Goal: Task Accomplishment & Management: Manage account settings

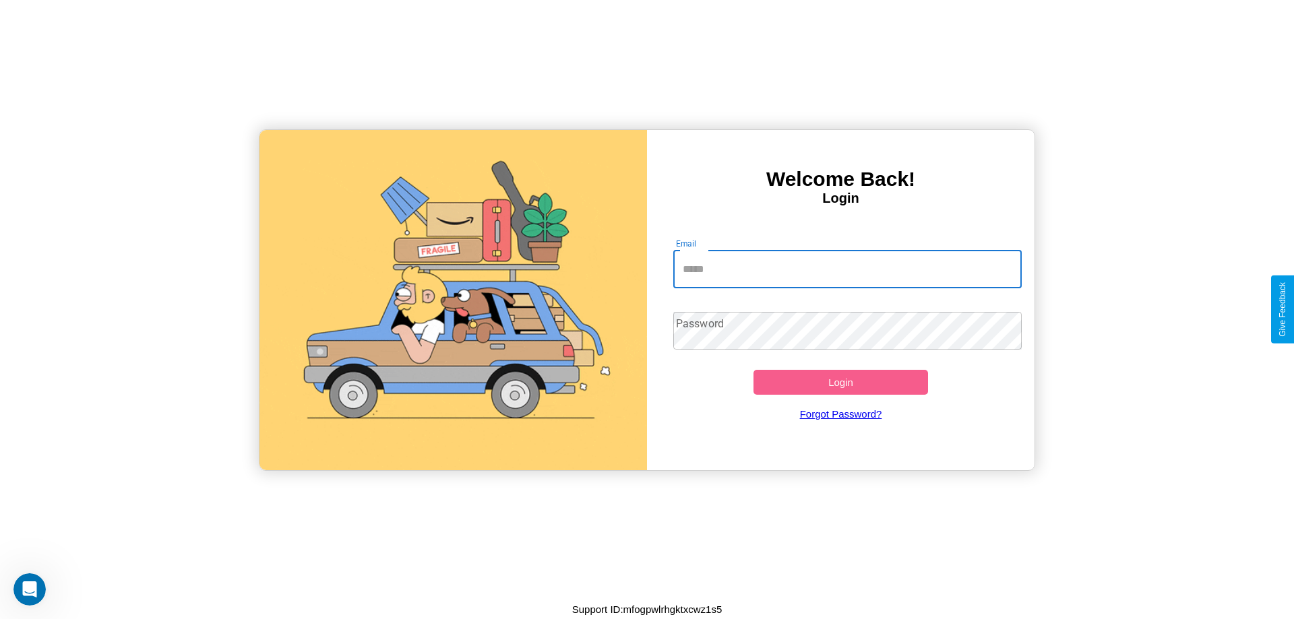
click at [847, 269] on input "Email" at bounding box center [847, 270] width 349 height 38
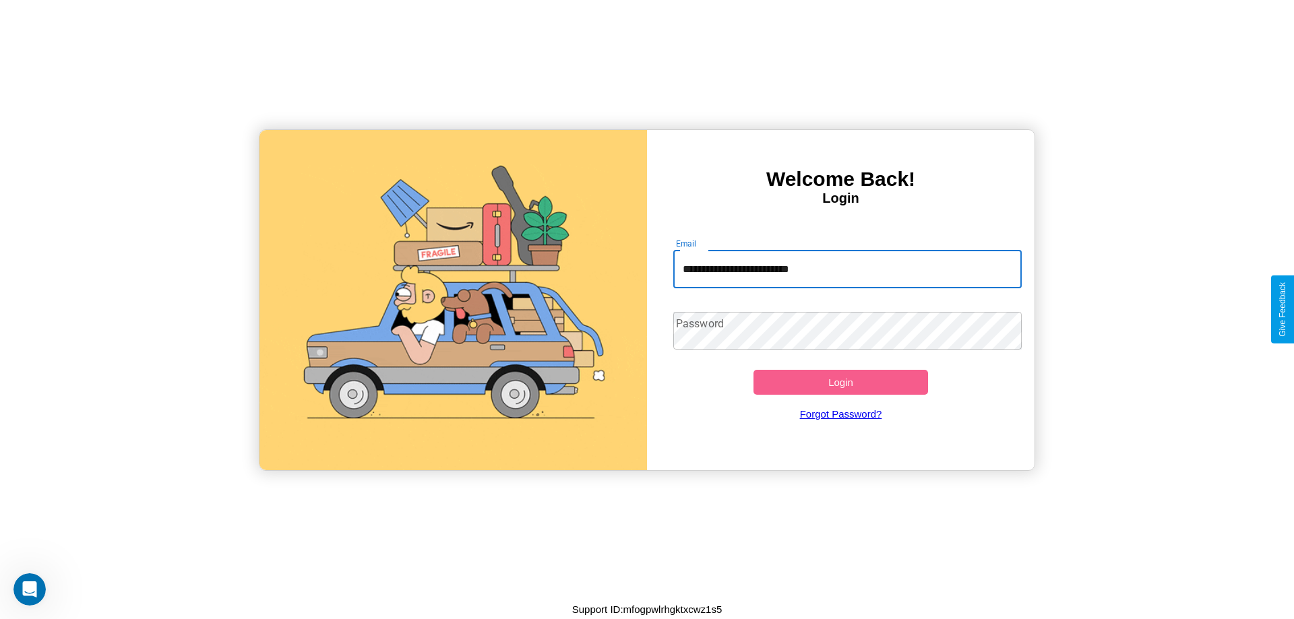
type input "**********"
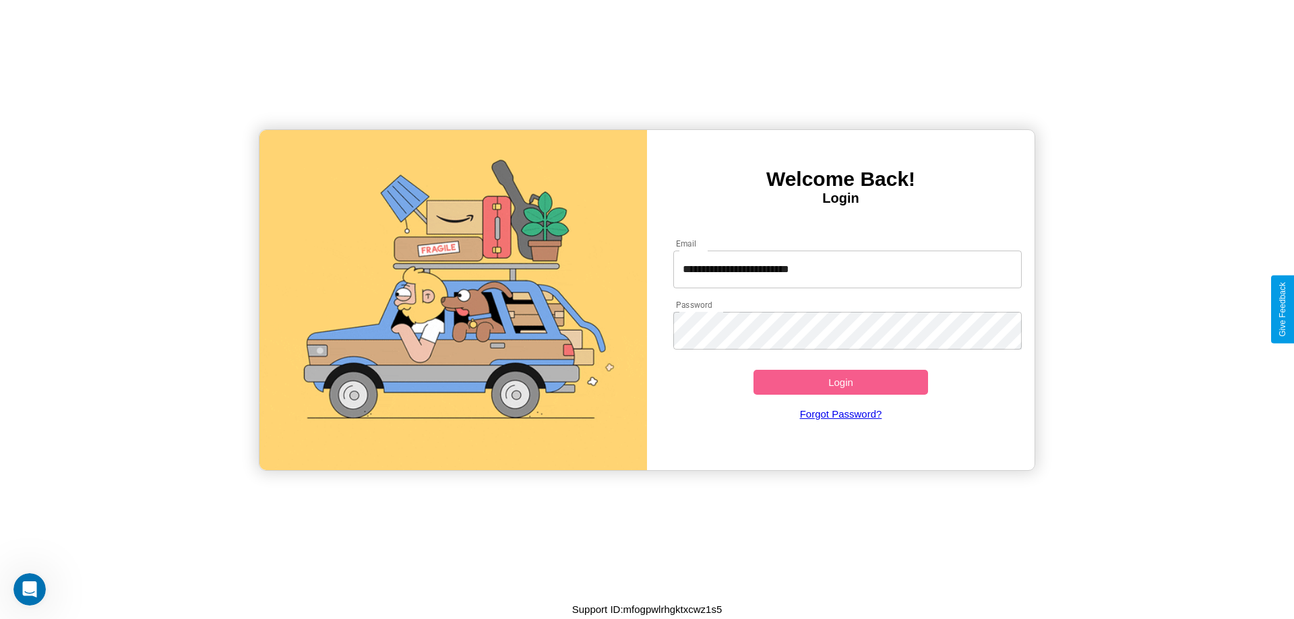
click at [841, 382] on button "Login" at bounding box center [841, 382] width 175 height 25
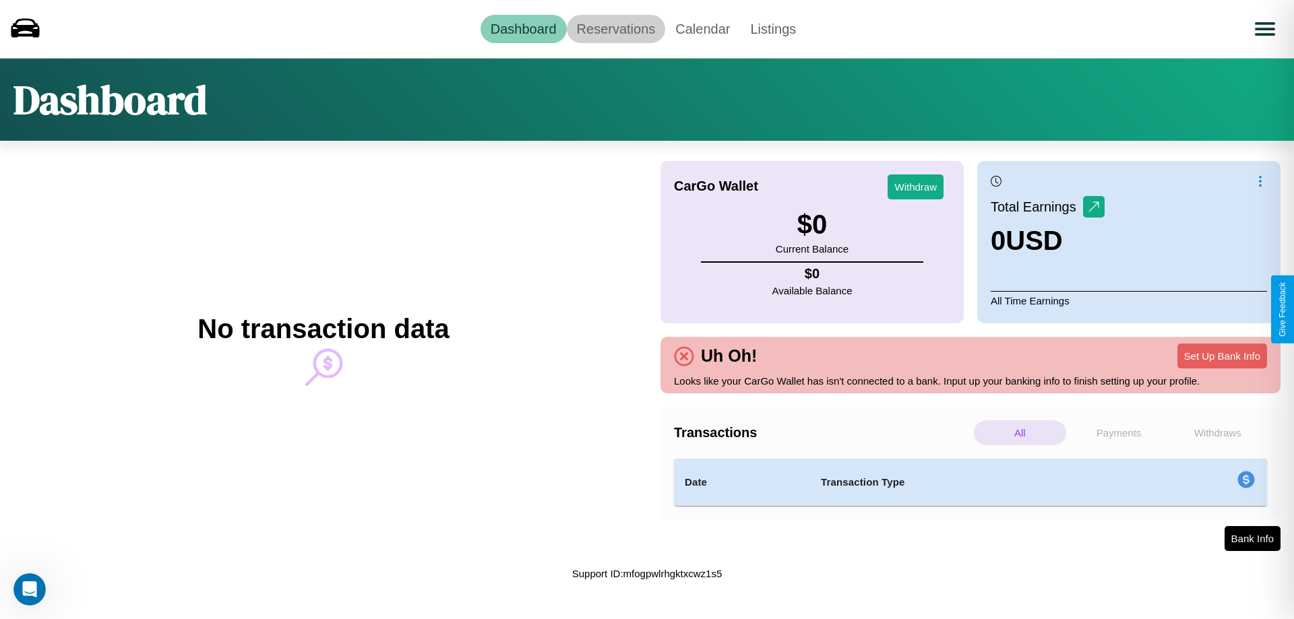
click at [615, 28] on link "Reservations" at bounding box center [616, 29] width 99 height 28
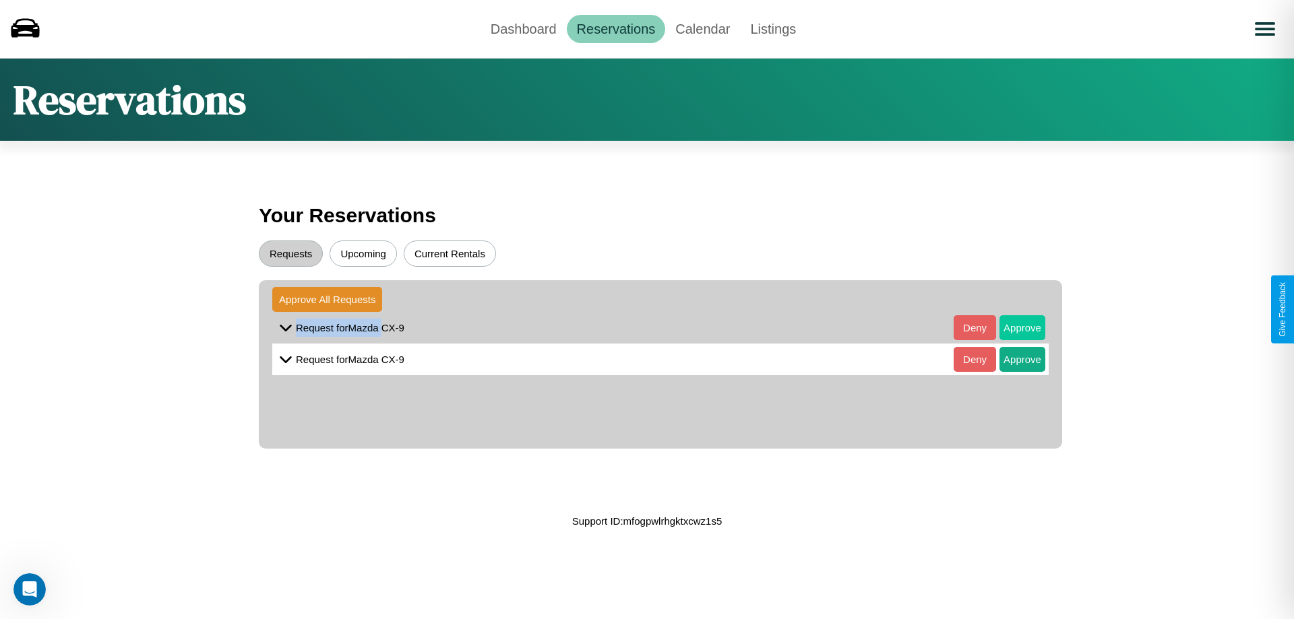
click at [1012, 328] on button "Approve" at bounding box center [1023, 327] width 46 height 25
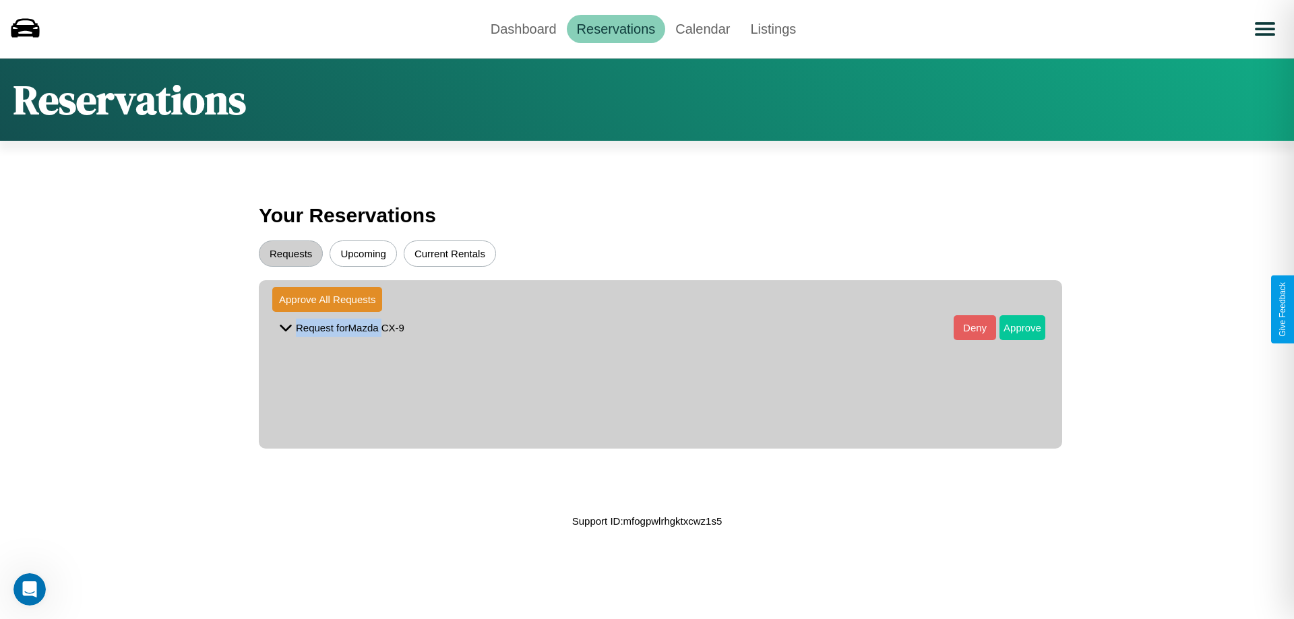
click at [1012, 328] on button "Approve" at bounding box center [1023, 327] width 46 height 25
